Goal: Task Accomplishment & Management: Manage account settings

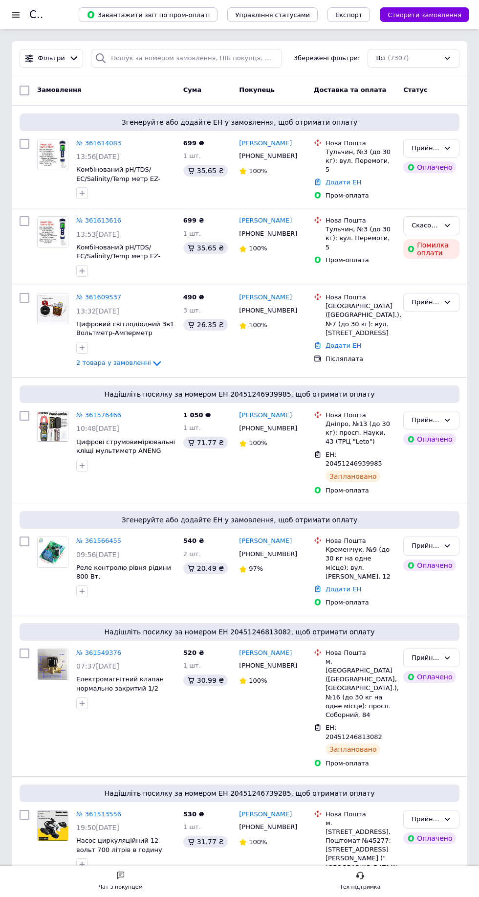
click at [84, 670] on span "07:37[DATE]" at bounding box center [97, 666] width 43 height 8
click at [76, 889] on div "Чат з покупцем Тех підтримка" at bounding box center [239, 881] width 479 height 21
click at [96, 544] on link "№ 361566455" at bounding box center [98, 540] width 45 height 7
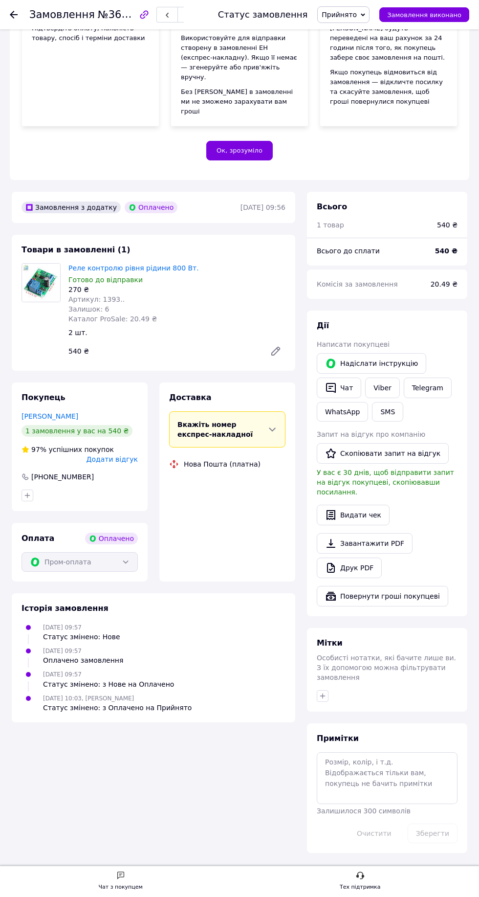
scroll to position [657, 0]
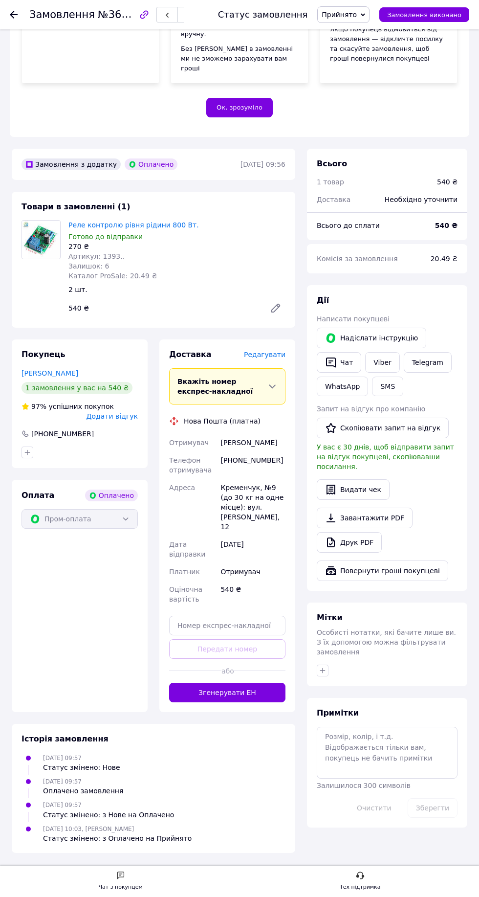
click at [238, 702] on button "Згенерувати ЕН" at bounding box center [227, 693] width 116 height 20
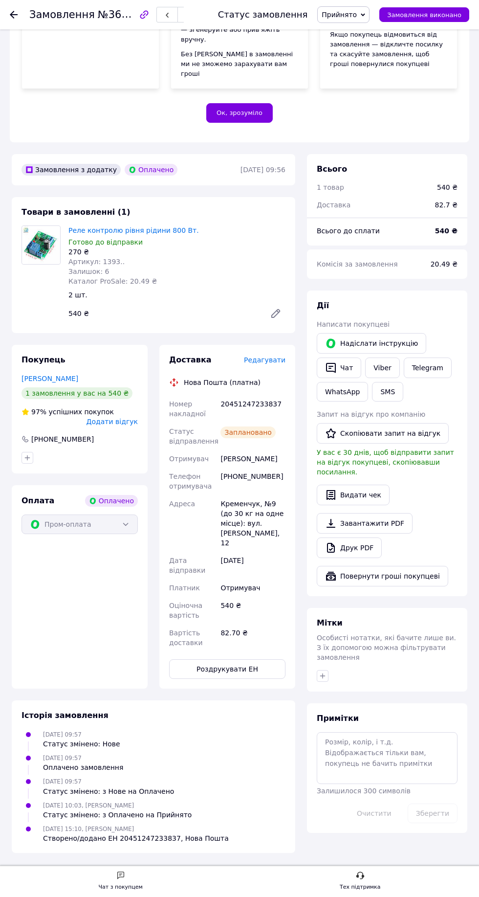
scroll to position [726, 0]
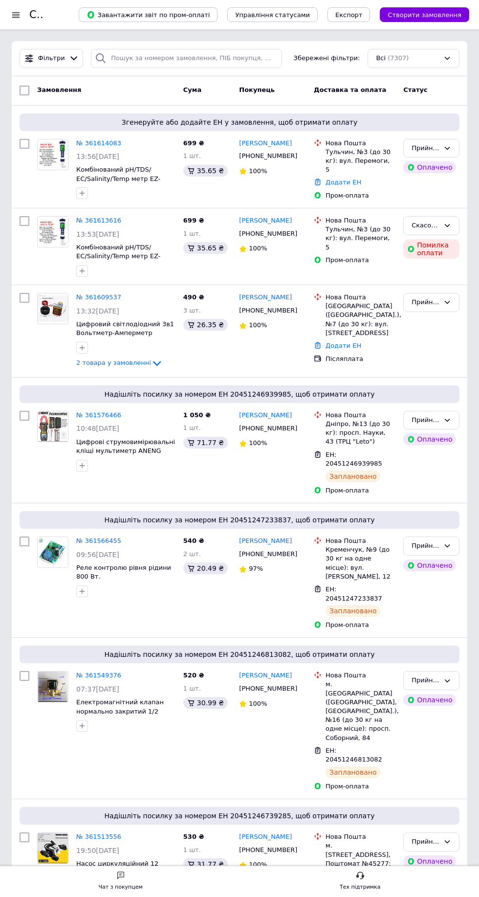
click at [96, 143] on link "№ 361614083" at bounding box center [98, 142] width 45 height 7
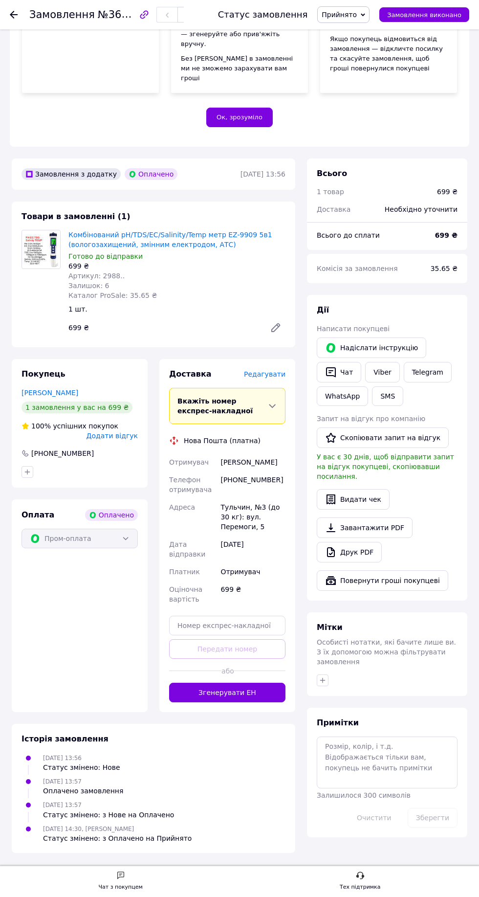
scroll to position [715, 0]
click at [228, 702] on button "Згенерувати ЕН" at bounding box center [227, 693] width 116 height 20
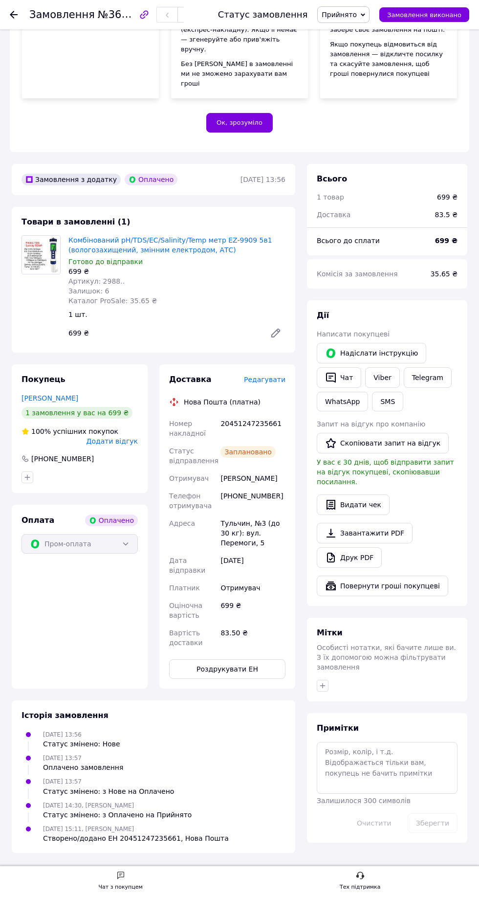
scroll to position [719, 0]
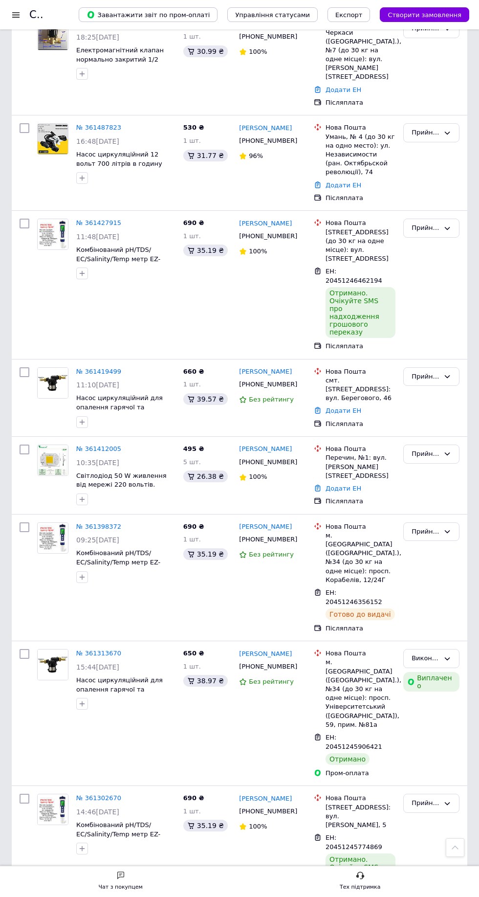
scroll to position [963, 0]
